Goal: Check status: Check status

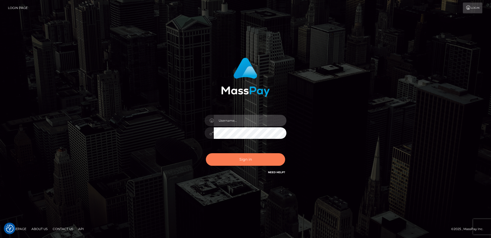
type input "[PERSON_NAME].Spree"
click at [238, 162] on button "Sign in" at bounding box center [245, 159] width 79 height 13
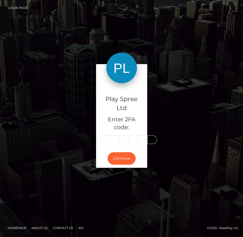
click at [196, 78] on div "Play Spree Ltd Enter 2FA code: Continue" at bounding box center [122, 118] width 184 height 109
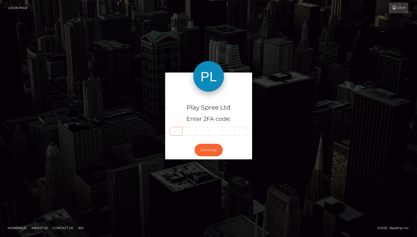
click at [176, 134] on input "text" at bounding box center [175, 131] width 13 height 9
type input "2"
type input "1"
type input "4"
type input "1"
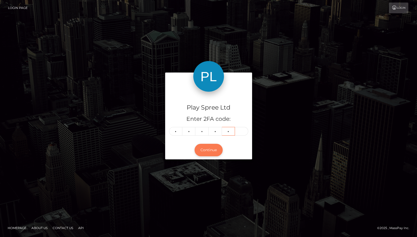
type input "3"
type input "1"
click at [212, 150] on button "Continue" at bounding box center [209, 150] width 28 height 13
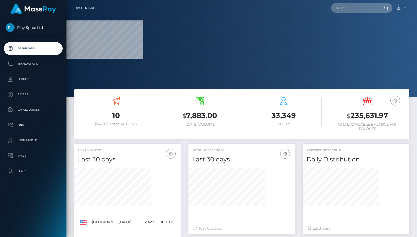
click at [358, 112] on h3 "$ 235,631.97" at bounding box center [368, 116] width 76 height 10
click at [358, 114] on h3 "$ 235,631.97" at bounding box center [368, 116] width 76 height 10
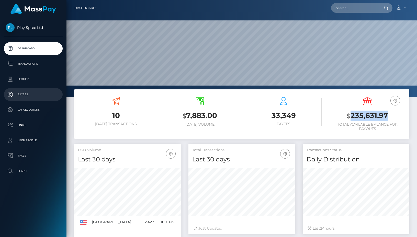
scroll to position [91, 107]
copy h3 "235,631.97"
